Goal: Check status: Check status

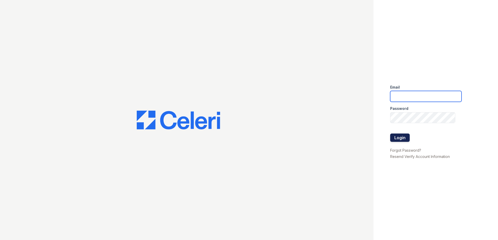
type input "bsilva@trinity-pm.com"
click at [404, 136] on button "Login" at bounding box center [400, 138] width 20 height 8
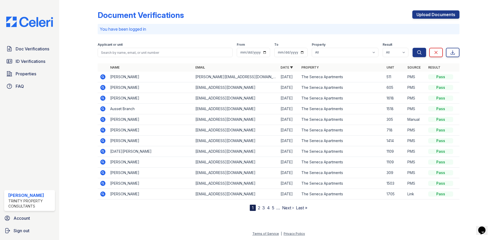
click at [79, 50] on div at bounding box center [82, 106] width 30 height 209
click at [74, 79] on div at bounding box center [82, 106] width 30 height 209
click at [71, 42] on div at bounding box center [82, 106] width 30 height 209
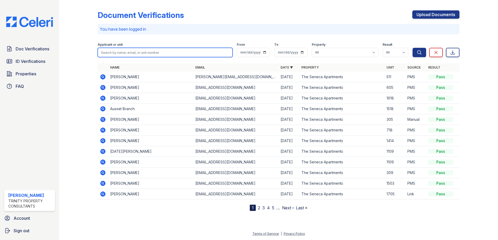
click at [149, 52] on input "search" at bounding box center [165, 52] width 135 height 9
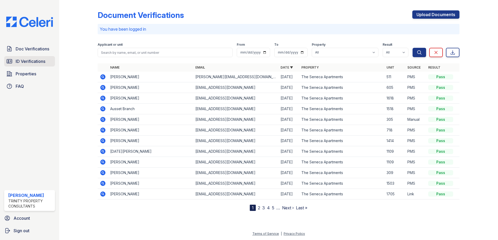
click at [40, 58] on link "ID Verifications" at bounding box center [29, 61] width 51 height 10
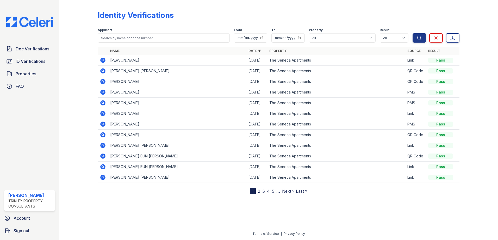
click at [131, 32] on div "Applicant" at bounding box center [164, 30] width 132 height 5
click at [130, 36] on input "search" at bounding box center [164, 37] width 132 height 9
click at [52, 76] on link "Properties" at bounding box center [29, 74] width 51 height 10
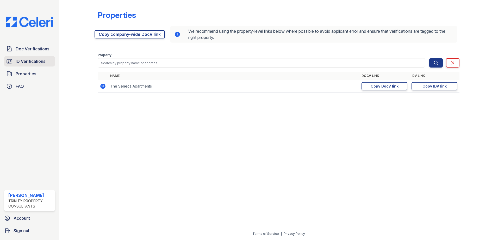
click at [35, 63] on span "ID Verifications" at bounding box center [31, 61] width 30 height 6
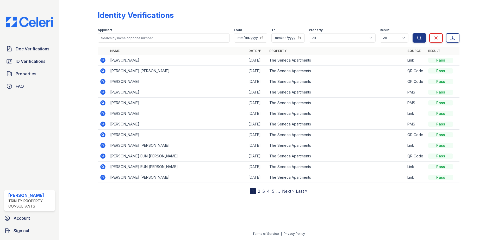
click at [101, 91] on icon at bounding box center [102, 92] width 5 height 5
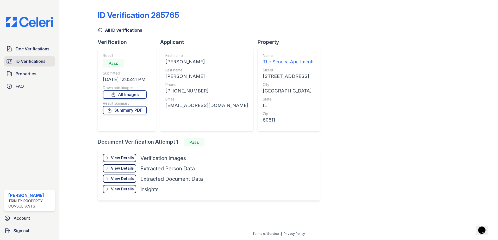
drag, startPoint x: 100, startPoint y: 28, endPoint x: 7, endPoint y: 59, distance: 97.9
click at [100, 28] on icon at bounding box center [100, 30] width 5 height 5
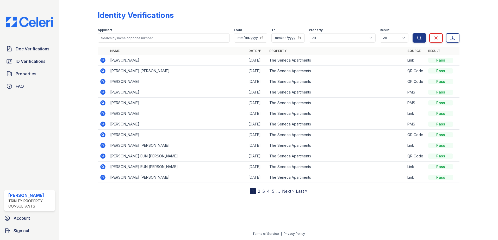
drag, startPoint x: 399, startPoint y: 11, endPoint x: 167, endPoint y: 48, distance: 235.4
click at [399, 11] on div "Identity Verifications" at bounding box center [279, 17] width 362 height 14
click at [79, 102] on div at bounding box center [82, 98] width 30 height 193
